Goal: Task Accomplishment & Management: Manage account settings

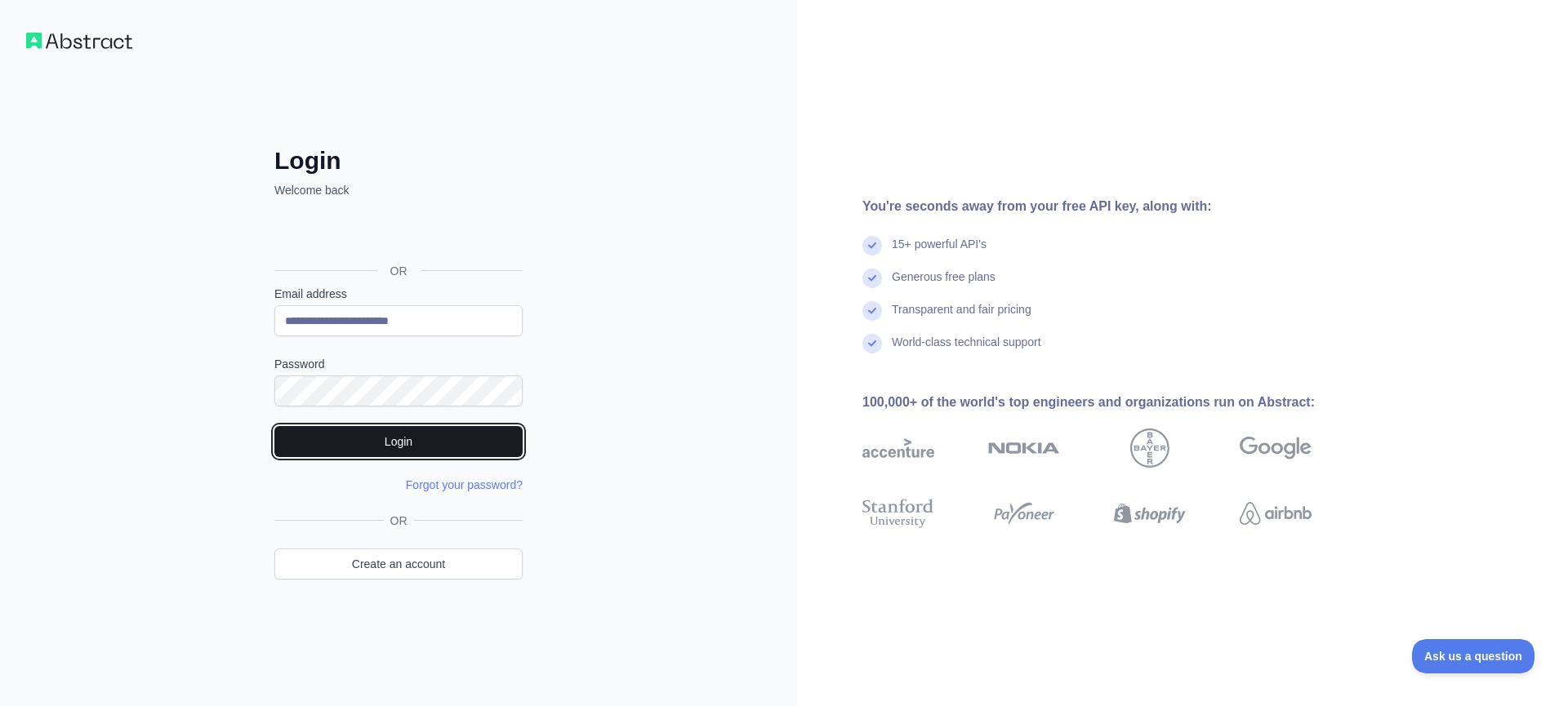
click at [369, 441] on button "Login" at bounding box center [398, 442] width 248 height 31
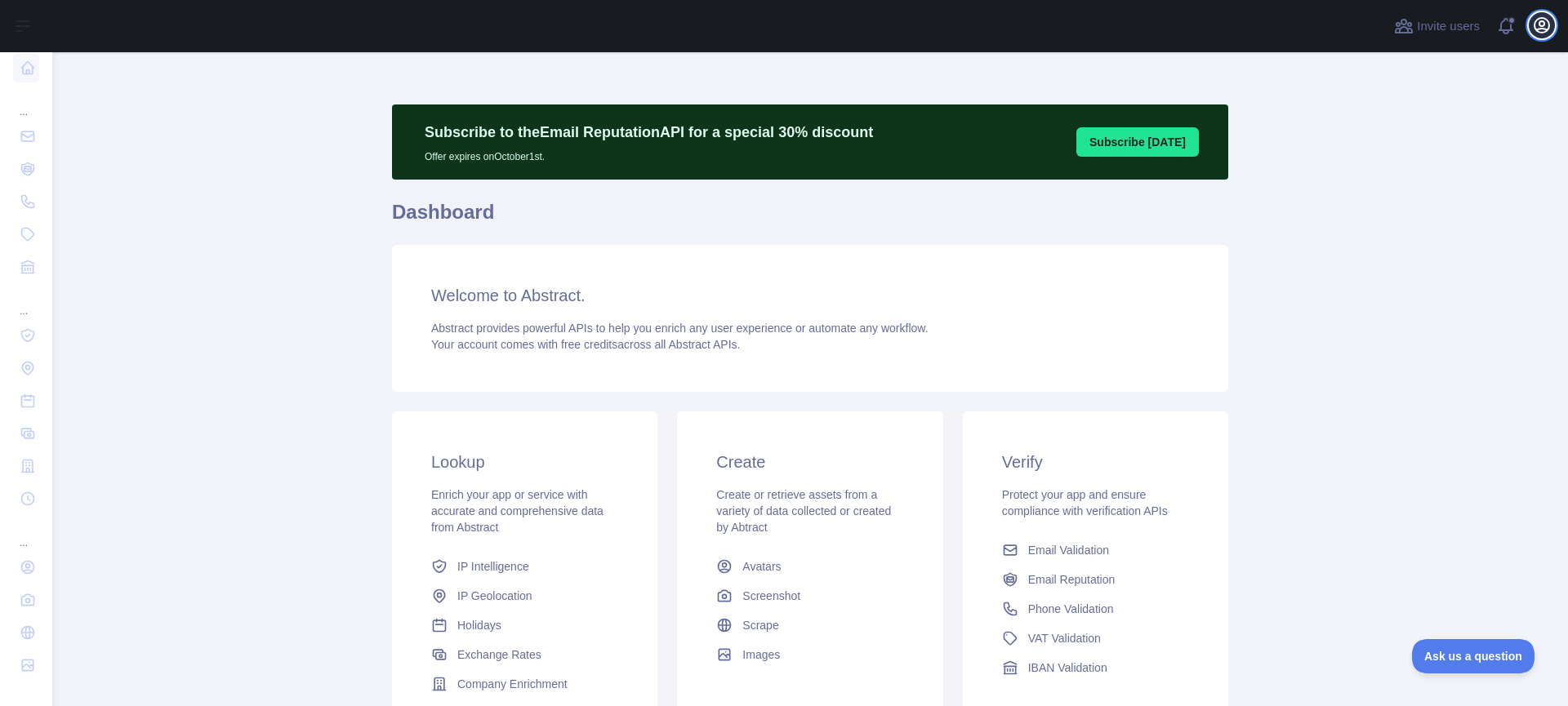
click at [1547, 31] on icon "button" at bounding box center [1541, 26] width 20 height 20
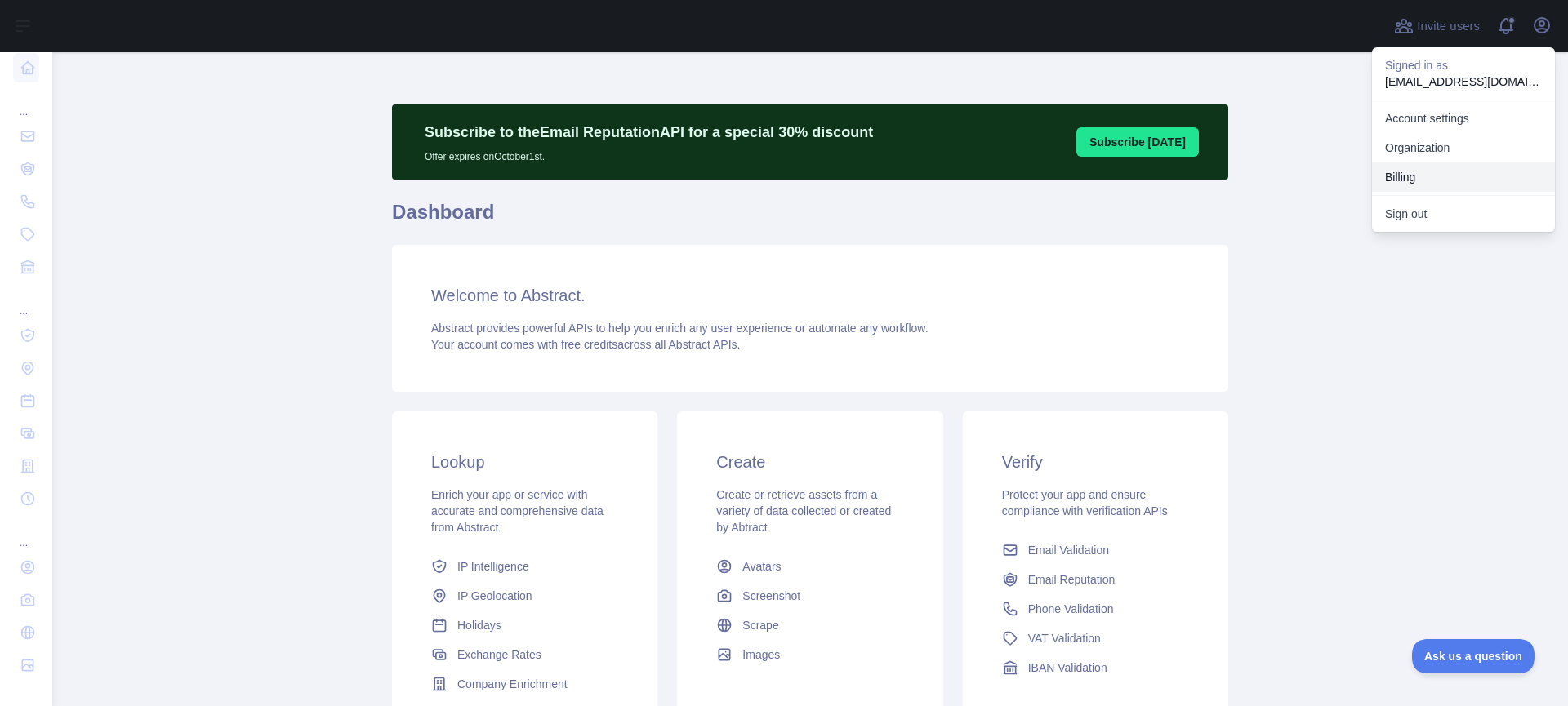
click at [1388, 175] on button "Billing" at bounding box center [1463, 177] width 183 height 30
